Goal: Information Seeking & Learning: Learn about a topic

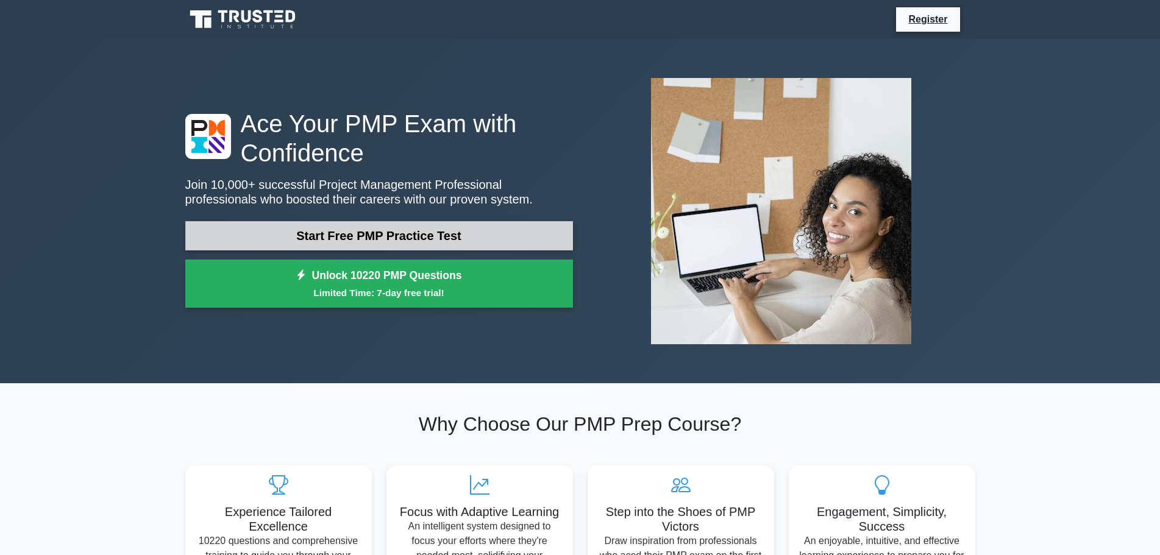
click at [354, 246] on link "Start Free PMP Practice Test" at bounding box center [379, 235] width 388 height 29
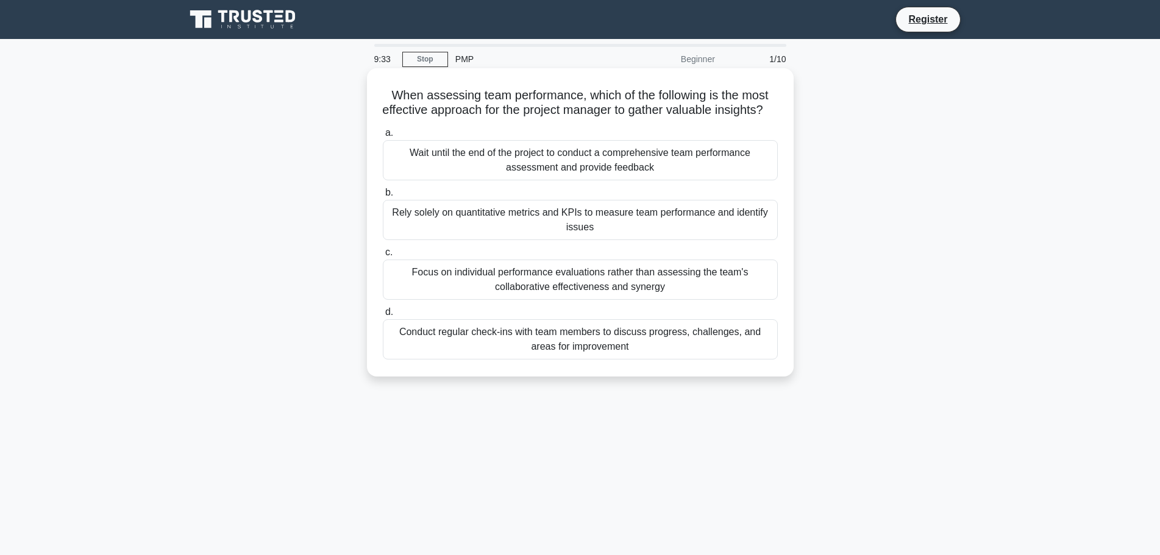
click at [685, 357] on div "Conduct regular check-ins with team members to discuss progress, challenges, an…" at bounding box center [580, 339] width 395 height 40
click at [383, 316] on input "d. Conduct regular check-ins with team members to discuss progress, challenges,…" at bounding box center [383, 313] width 0 height 8
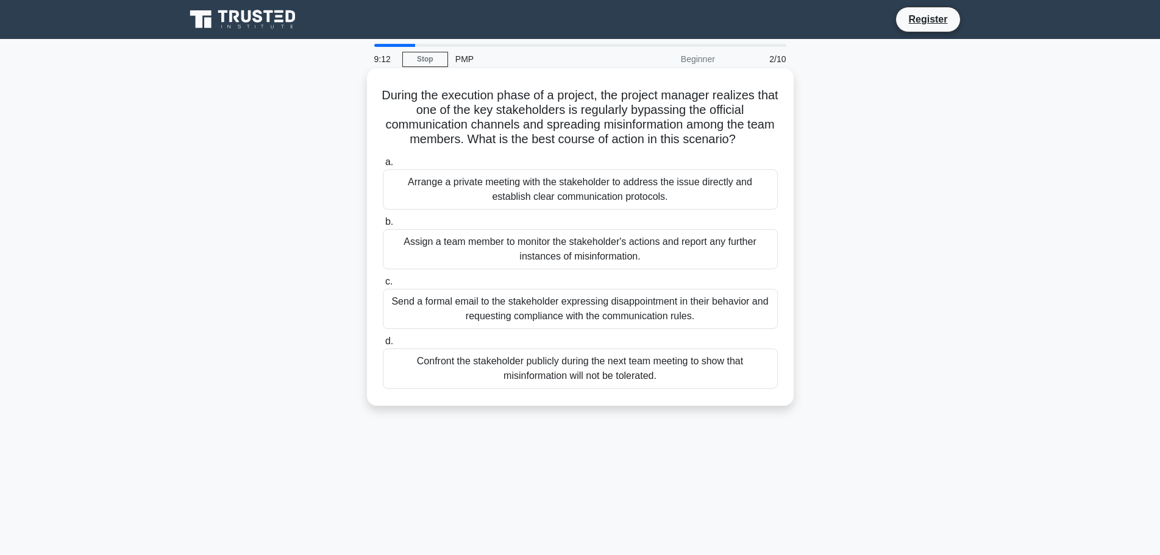
click at [583, 196] on div "Arrange a private meeting with the stakeholder to address the issue directly an…" at bounding box center [580, 189] width 395 height 40
click at [383, 166] on input "a. Arrange a private meeting with the stakeholder to address the issue directly…" at bounding box center [383, 163] width 0 height 8
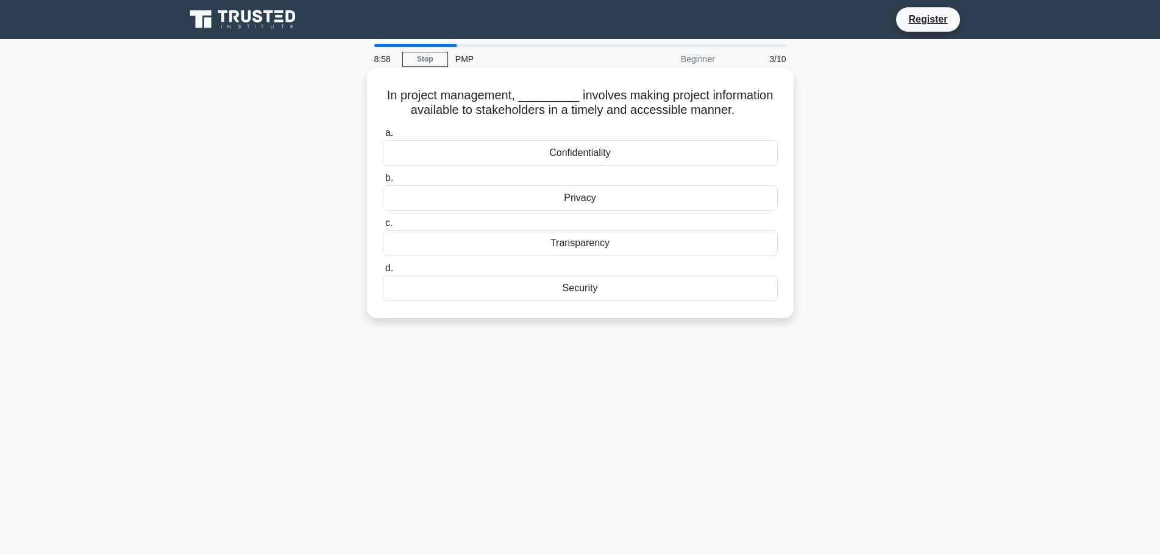
click at [697, 237] on div "Transparency" at bounding box center [580, 243] width 395 height 26
click at [383, 227] on input "c. Transparency" at bounding box center [383, 223] width 0 height 8
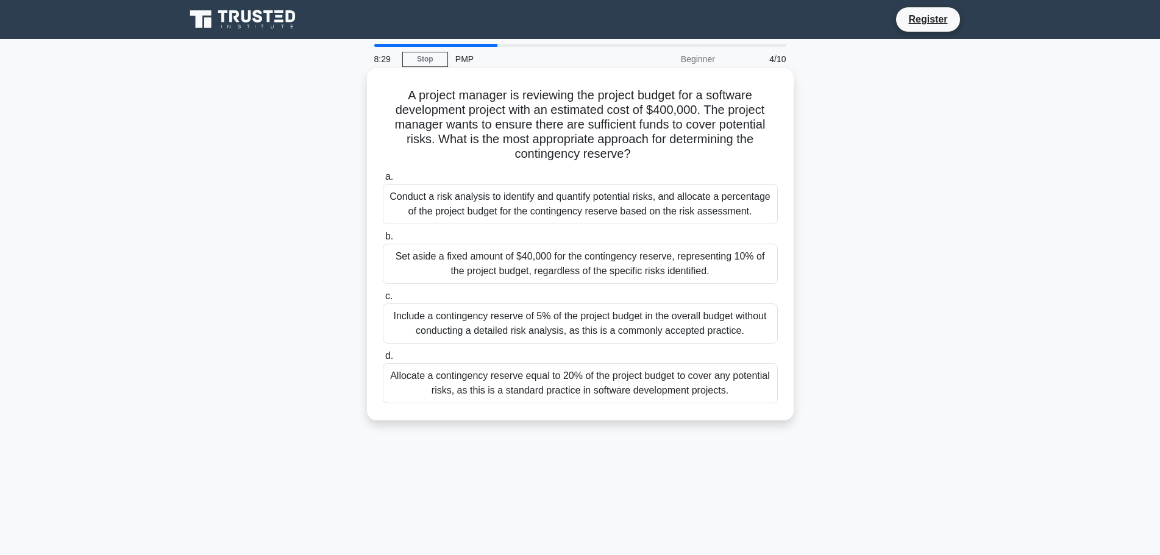
click at [733, 212] on div "Conduct a risk analysis to identify and quantify potential risks, and allocate …" at bounding box center [580, 204] width 395 height 40
click at [383, 181] on input "a. Conduct a risk analysis to identify and quantify potential risks, and alloca…" at bounding box center [383, 177] width 0 height 8
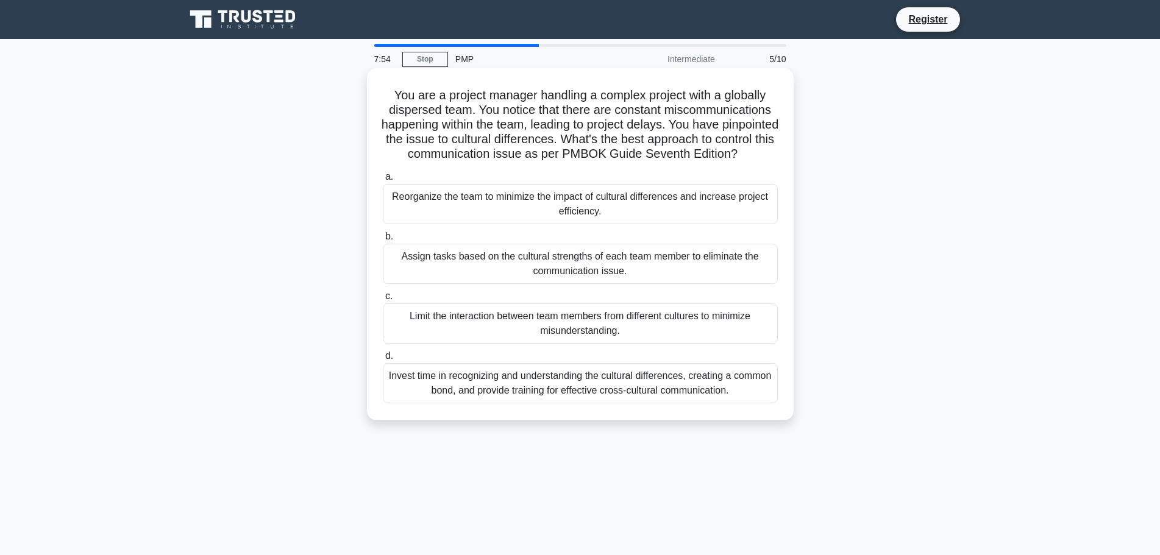
click at [652, 389] on div "Invest time in recognizing and understanding the cultural differences, creating…" at bounding box center [580, 383] width 395 height 40
click at [383, 360] on input "d. Invest time in recognizing and understanding the cultural differences, creat…" at bounding box center [383, 356] width 0 height 8
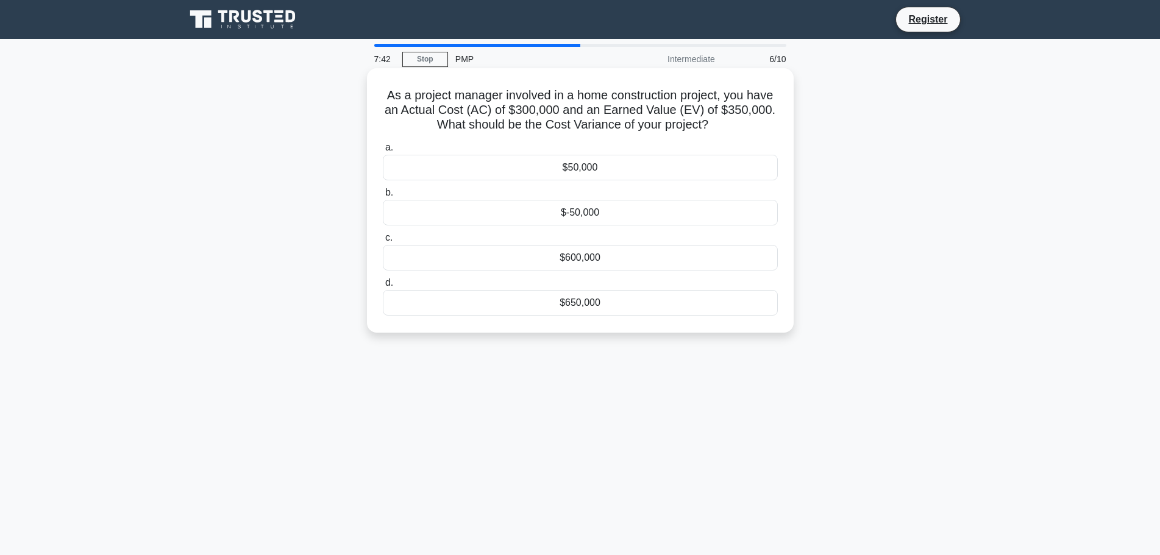
click at [571, 162] on div "$50,000" at bounding box center [580, 168] width 395 height 26
click at [383, 152] on input "a. $50,000" at bounding box center [383, 148] width 0 height 8
click at [620, 167] on div "Fixed-price contract" at bounding box center [580, 168] width 395 height 26
click at [383, 152] on input "a. Fixed-price contract" at bounding box center [383, 148] width 0 height 8
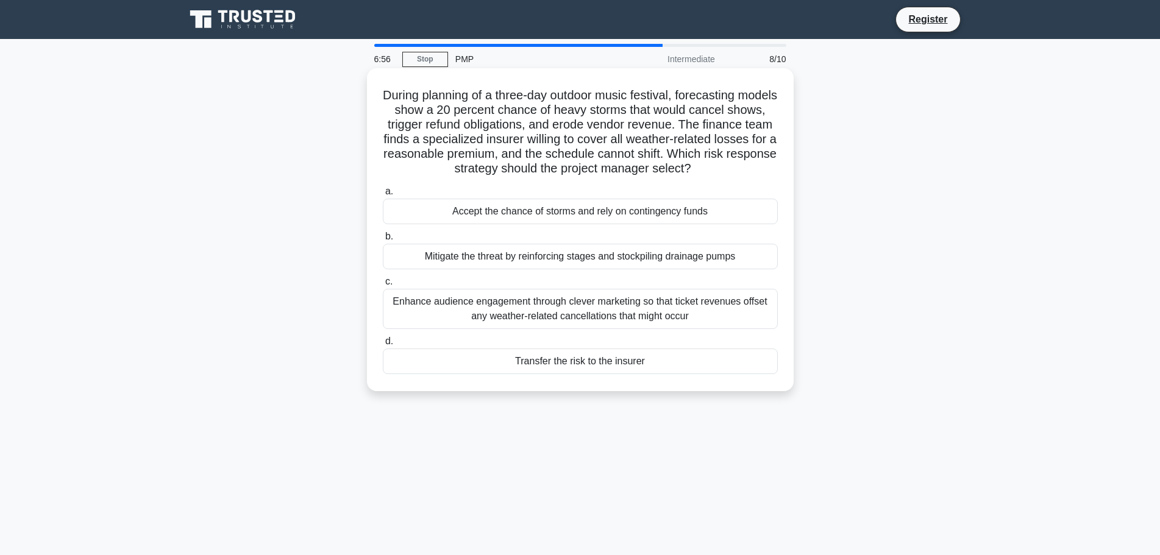
click at [618, 349] on label "d. Transfer the risk to the insurer" at bounding box center [580, 354] width 395 height 40
click at [383, 346] on input "d. Transfer the risk to the insurer" at bounding box center [383, 342] width 0 height 8
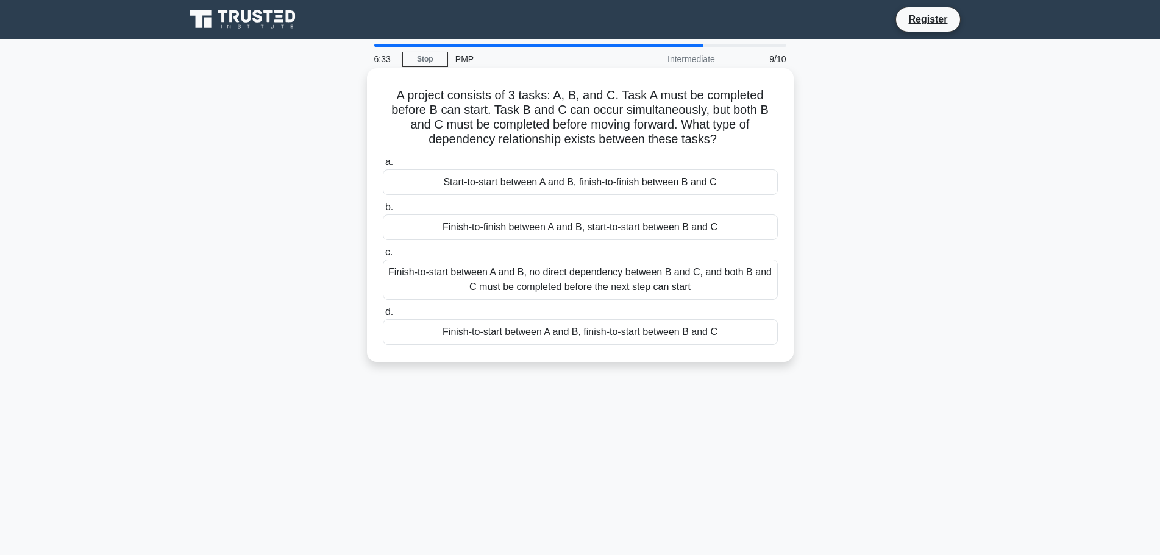
click at [718, 182] on div "Start-to-start between A and B, finish-to-finish between B and C" at bounding box center [580, 182] width 395 height 26
click at [383, 166] on input "a. Start-to-start between A and B, finish-to-finish between B and C" at bounding box center [383, 163] width 0 height 8
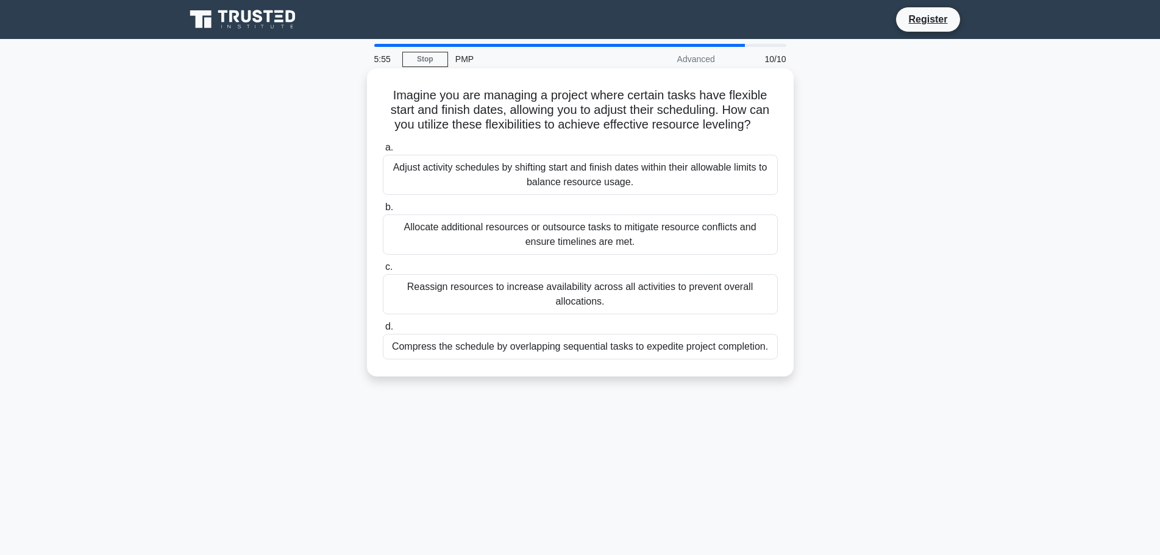
click at [651, 184] on div "Adjust activity schedules by shifting start and finish dates within their allow…" at bounding box center [580, 175] width 395 height 40
click at [383, 152] on input "a. Adjust activity schedules by shifting start and finish dates within their al…" at bounding box center [383, 148] width 0 height 8
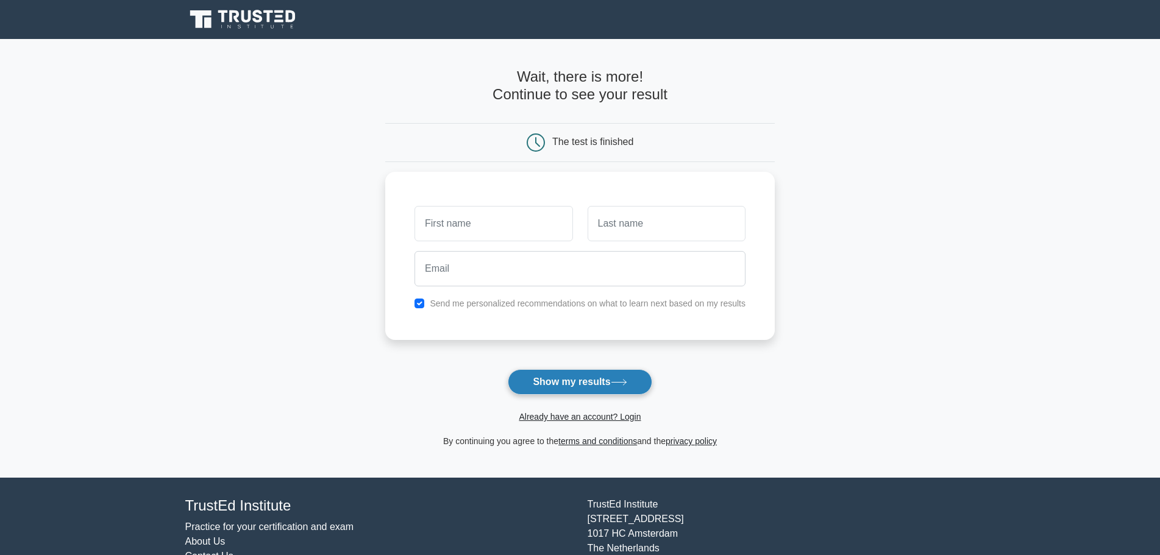
click at [552, 380] on button "Show my results" at bounding box center [580, 382] width 144 height 26
click at [499, 214] on input "text" at bounding box center [494, 220] width 158 height 35
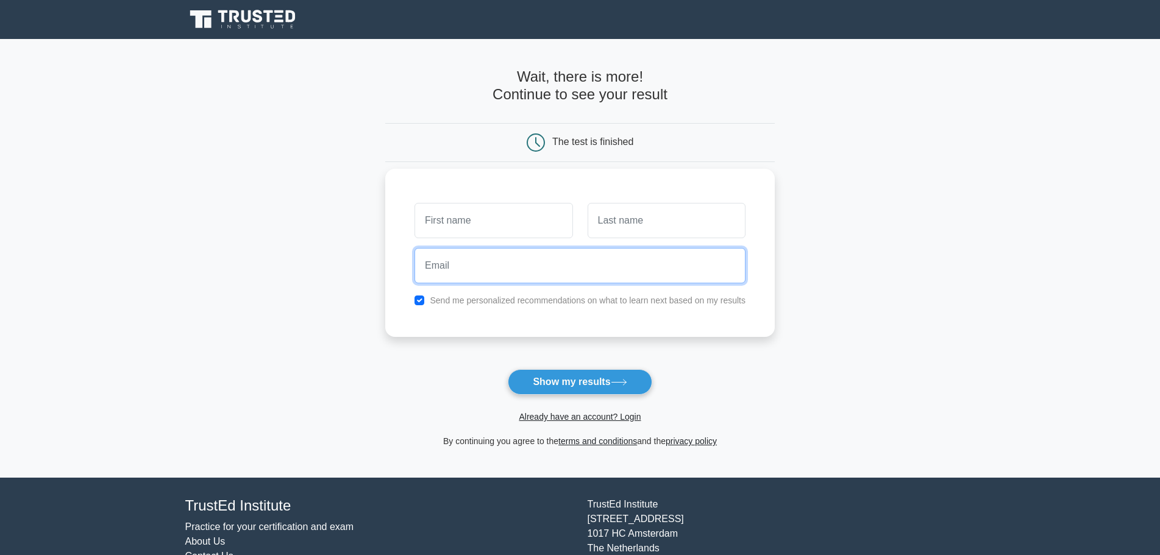
click at [636, 274] on input "email" at bounding box center [580, 265] width 331 height 35
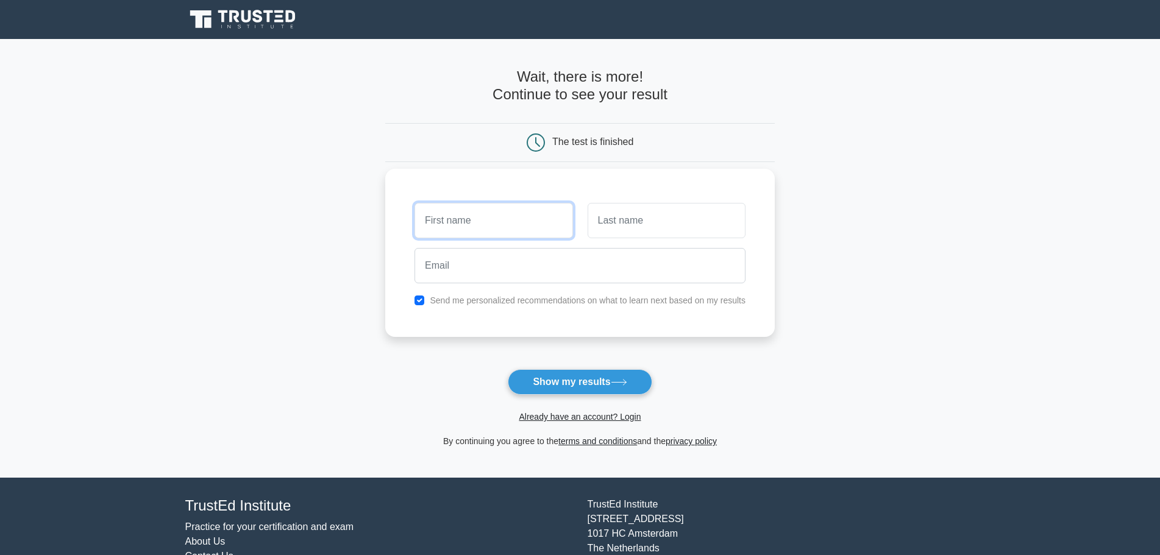
click at [526, 209] on input "text" at bounding box center [494, 220] width 158 height 35
type input "v"
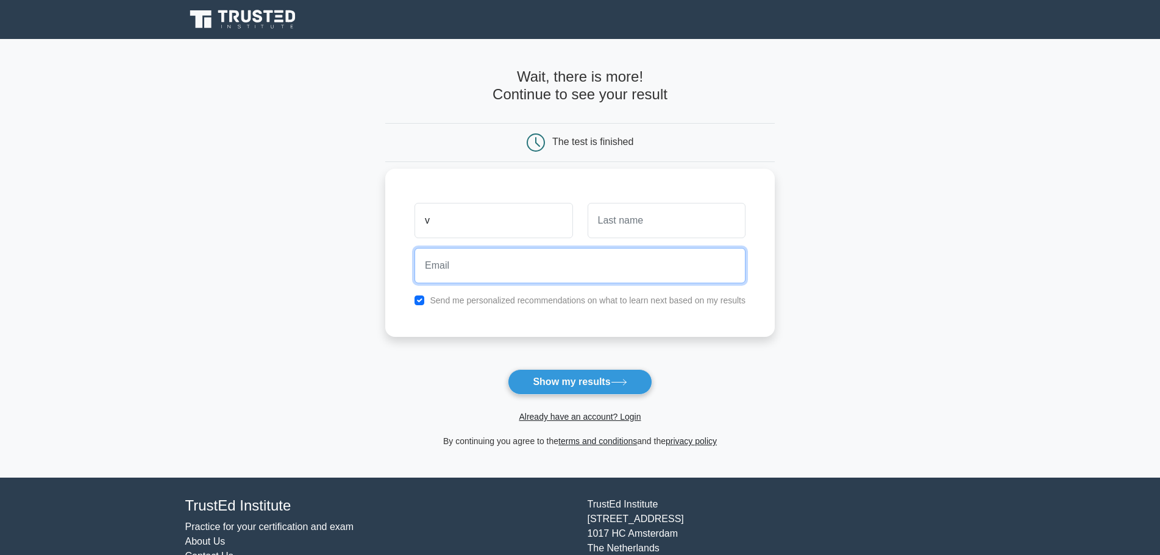
click at [515, 268] on input "email" at bounding box center [580, 265] width 331 height 35
click at [520, 259] on input "email" at bounding box center [580, 265] width 331 height 35
type input "vshree2016@gmail.com"
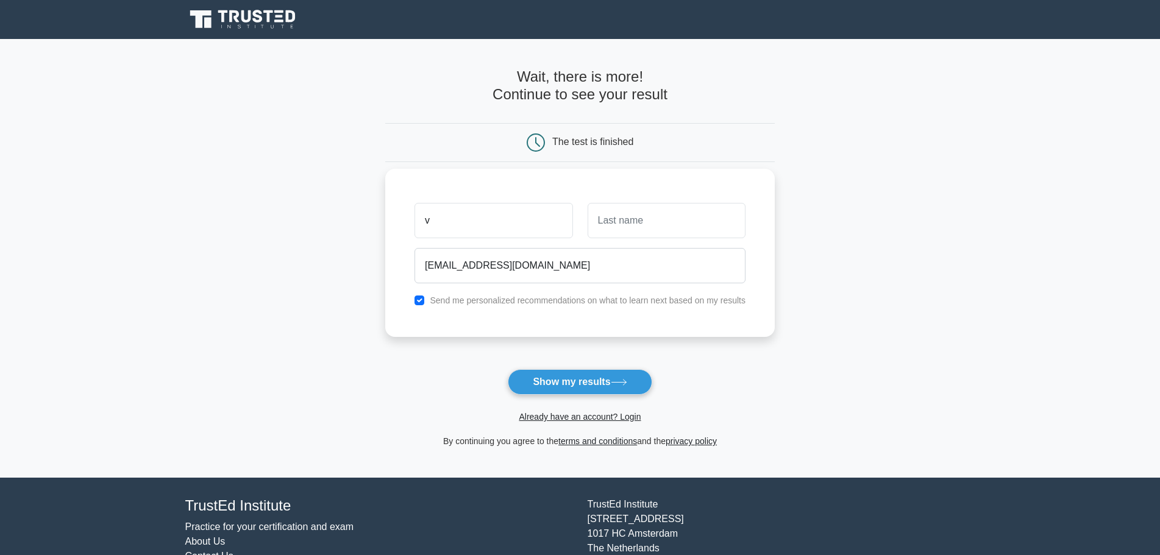
click at [554, 305] on label "Send me personalized recommendations on what to learn next based on my results" at bounding box center [588, 301] width 316 height 10
click at [420, 299] on input "checkbox" at bounding box center [420, 301] width 10 height 10
checkbox input "false"
click at [561, 382] on button "Show my results" at bounding box center [580, 382] width 144 height 26
click at [631, 228] on input "text" at bounding box center [667, 220] width 158 height 35
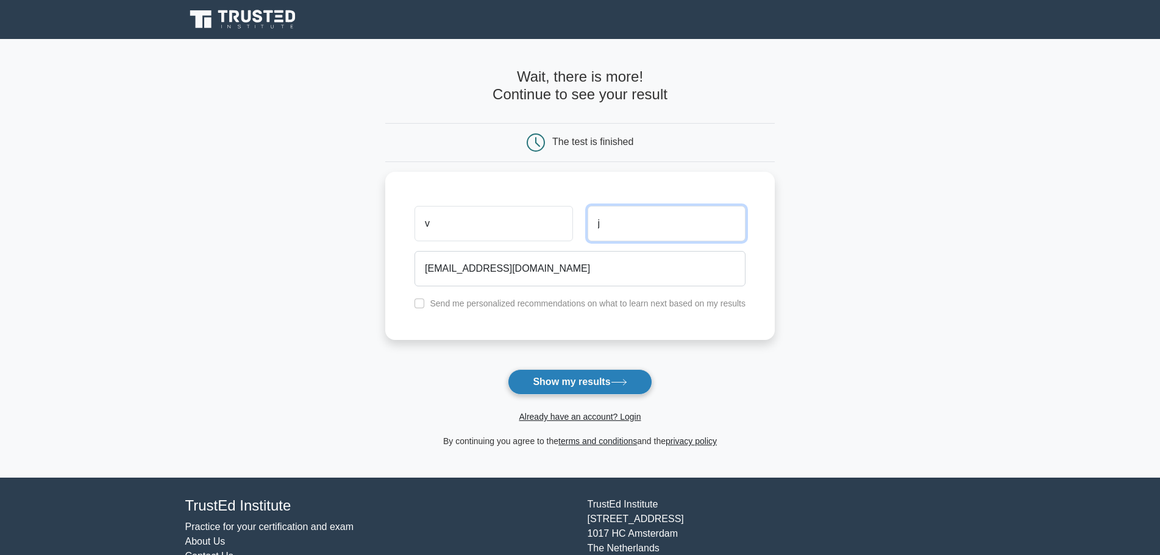
type input "j"
click at [610, 383] on button "Show my results" at bounding box center [580, 382] width 144 height 26
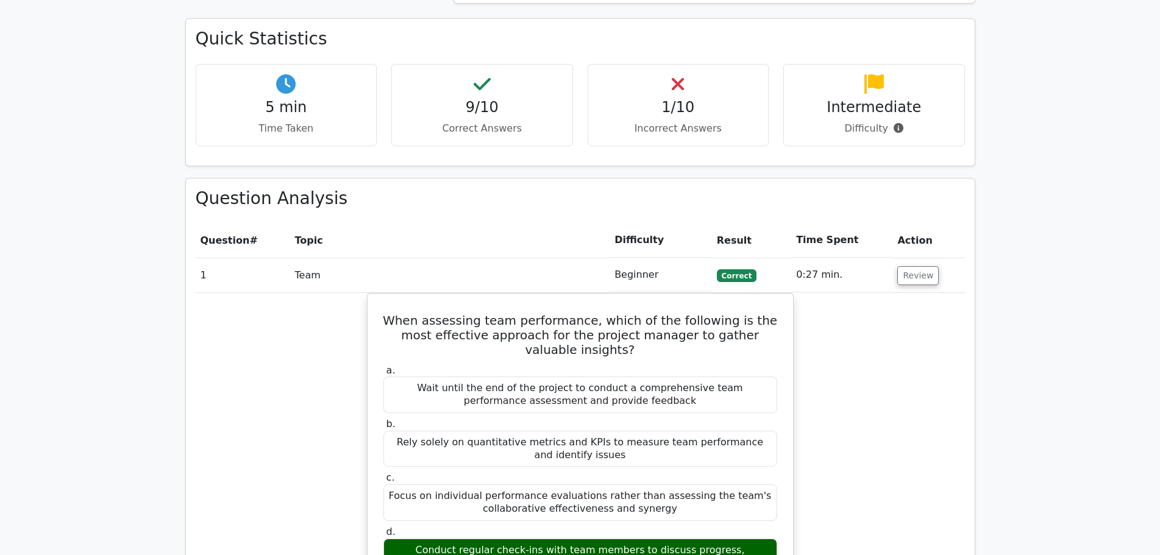
scroll to position [915, 0]
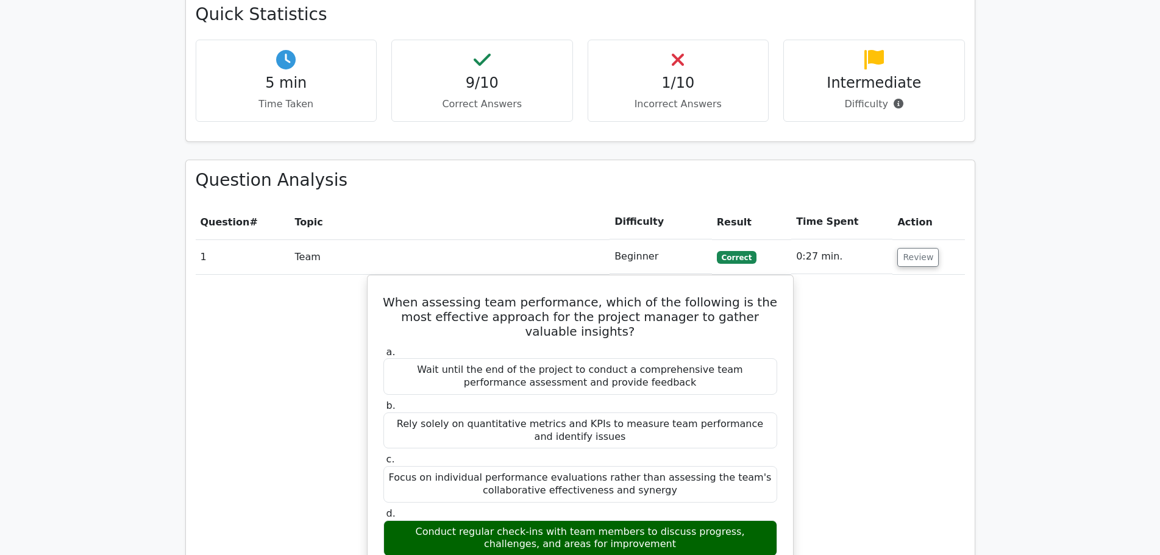
click at [676, 74] on h4 "1/10" at bounding box center [678, 83] width 161 height 18
click at [679, 50] on icon at bounding box center [678, 60] width 12 height 20
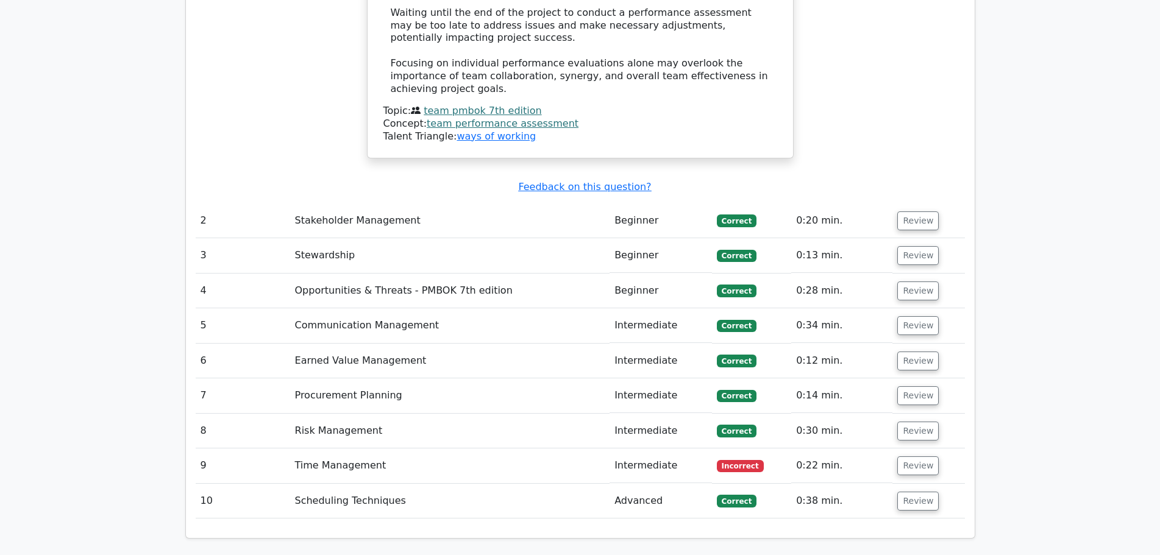
scroll to position [1890, 0]
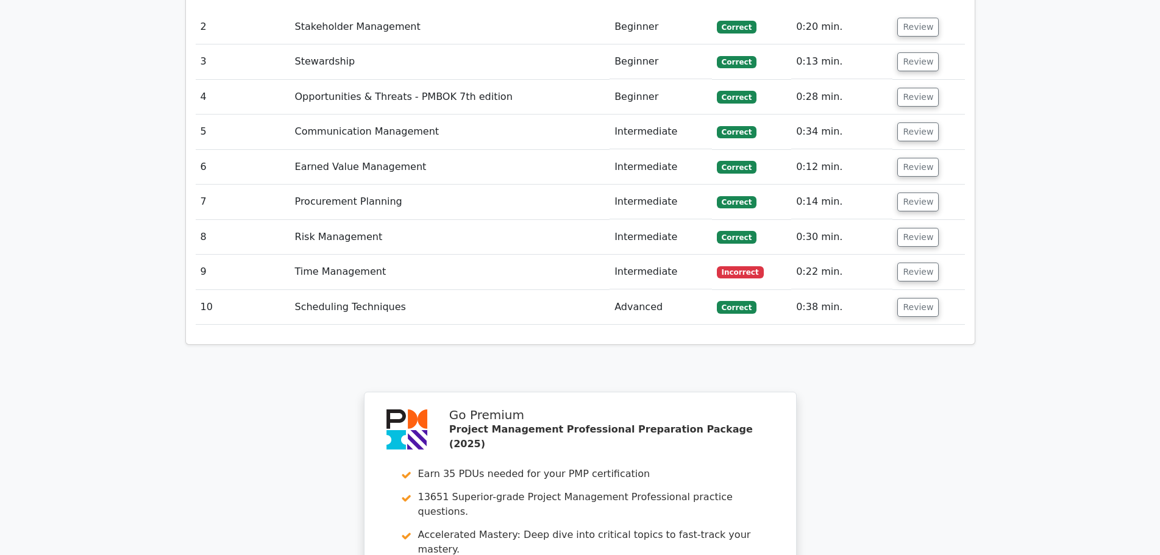
click at [329, 255] on td "Time Management" at bounding box center [450, 272] width 320 height 35
click at [908, 263] on button "Review" at bounding box center [917, 272] width 41 height 19
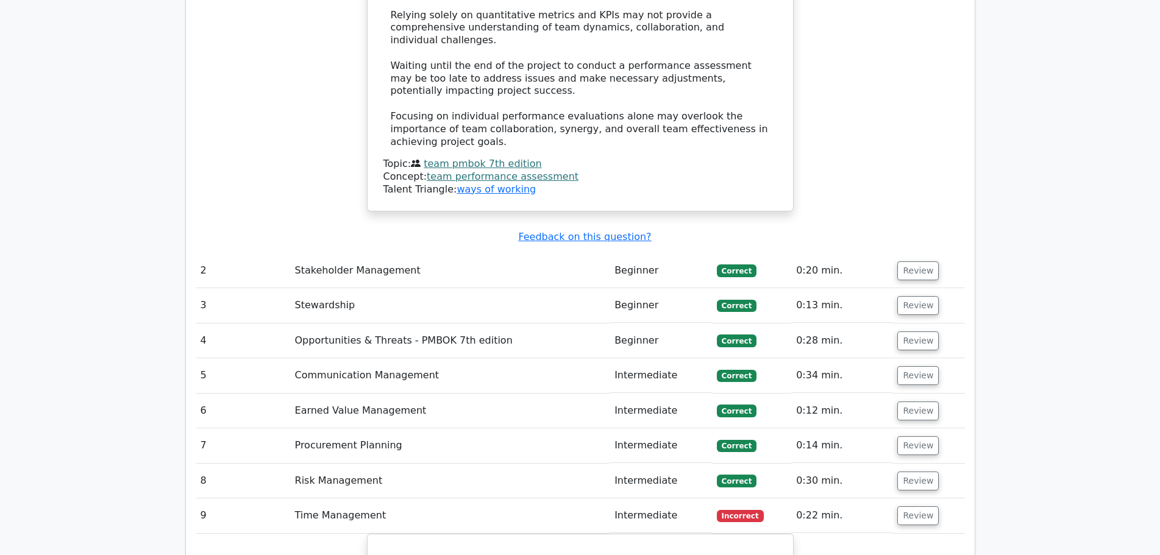
scroll to position [1280, 0]
